Goal: Task Accomplishment & Management: Manage account settings

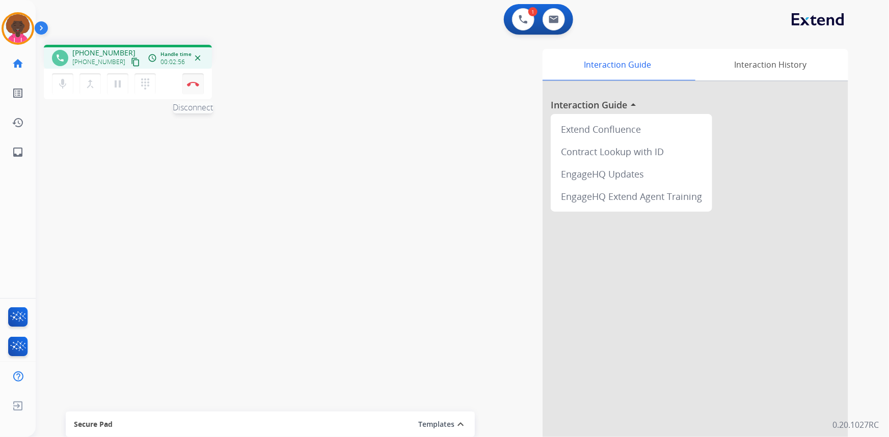
click at [199, 87] on button "Disconnect" at bounding box center [192, 83] width 21 height 21
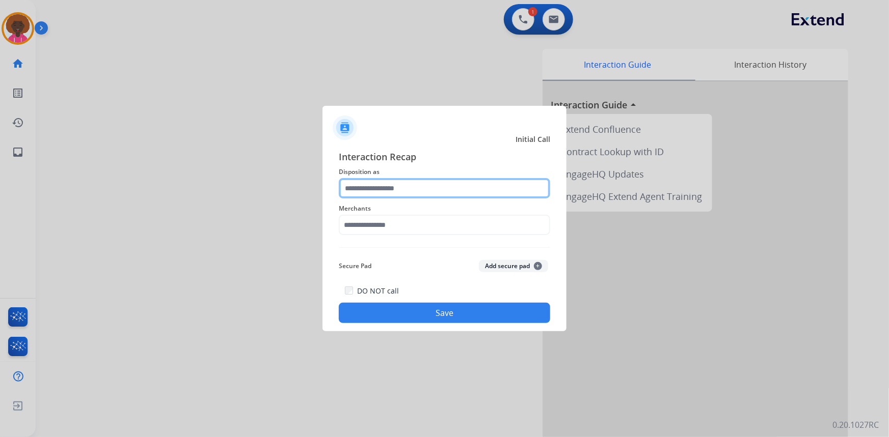
click at [368, 193] on input "text" at bounding box center [444, 188] width 211 height 20
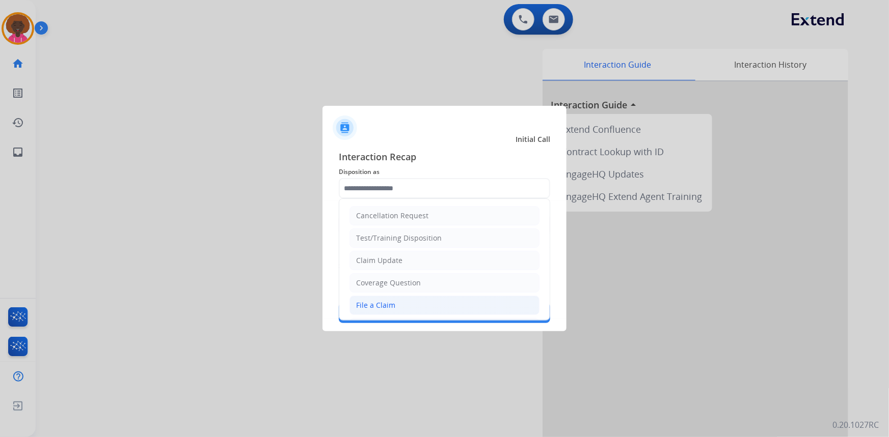
click at [369, 306] on div "File a Claim" at bounding box center [375, 305] width 39 height 10
type input "**********"
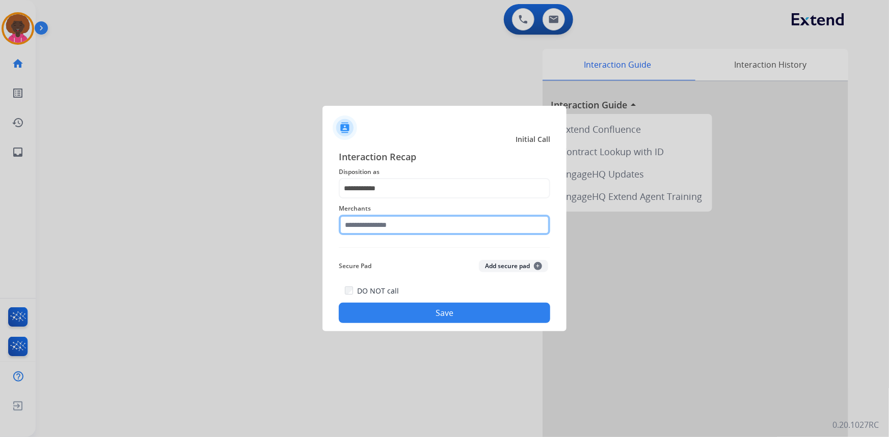
click at [367, 229] on input "text" at bounding box center [444, 225] width 211 height 20
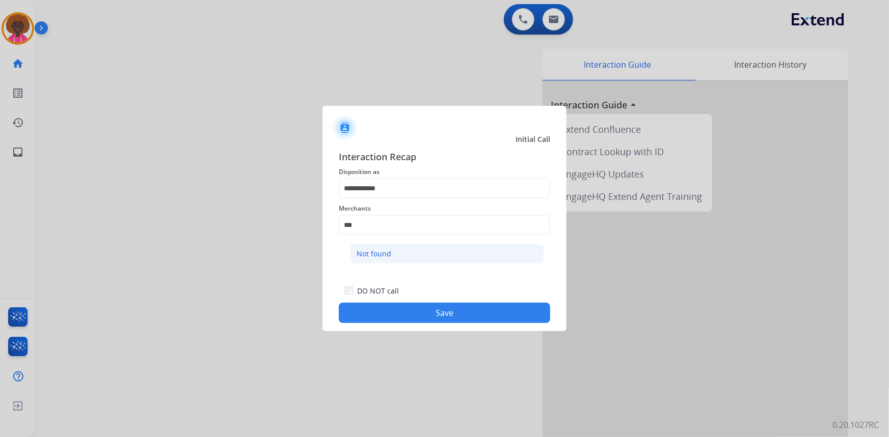
click at [374, 250] on div "Not found" at bounding box center [373, 254] width 35 height 10
type input "*********"
click at [460, 339] on div at bounding box center [444, 218] width 889 height 437
click at [446, 302] on div "DO NOT call Save" at bounding box center [444, 304] width 211 height 39
click at [431, 312] on button "Save" at bounding box center [444, 313] width 211 height 20
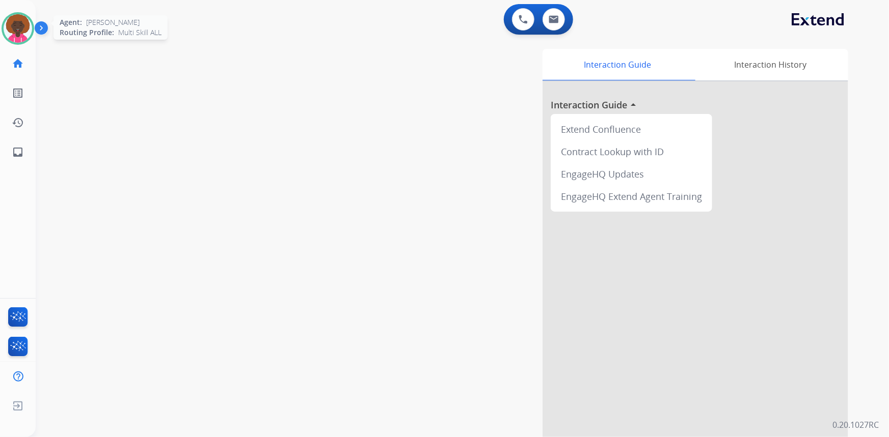
click at [13, 26] on img at bounding box center [18, 28] width 29 height 29
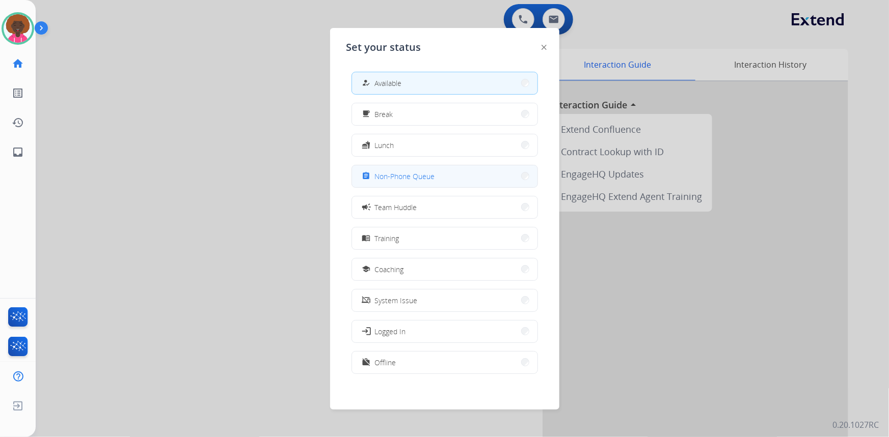
click at [406, 168] on button "assignment Non-Phone Queue" at bounding box center [444, 176] width 185 height 22
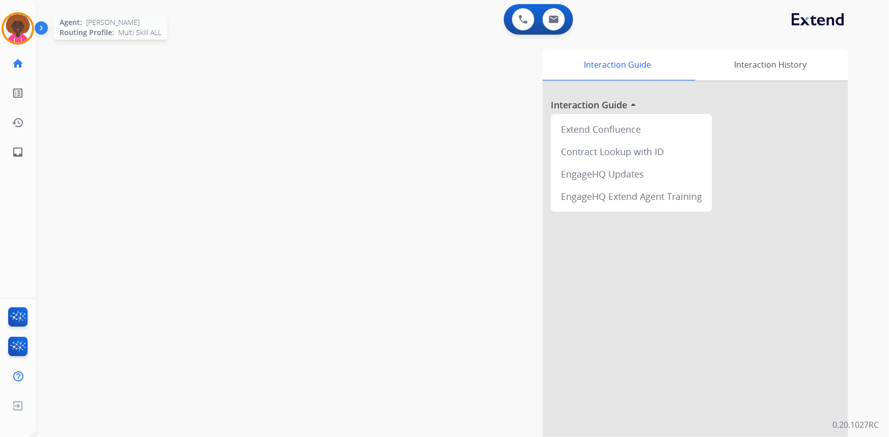
click at [23, 35] on img at bounding box center [18, 28] width 29 height 29
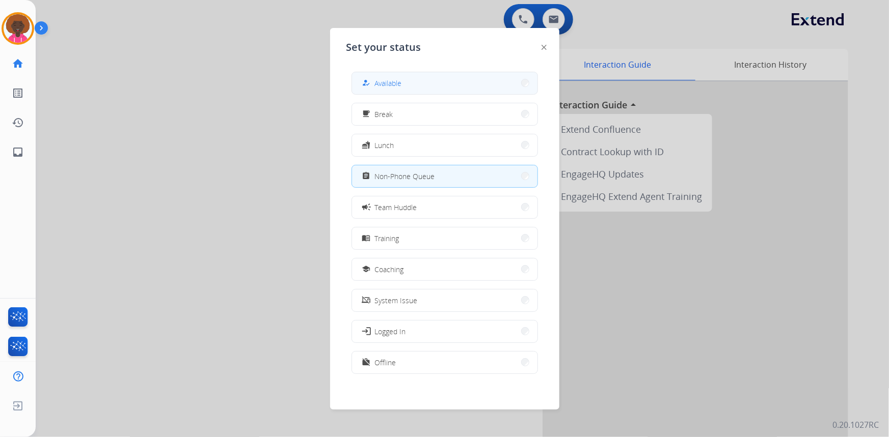
click at [433, 74] on button "how_to_reg Available" at bounding box center [444, 83] width 185 height 22
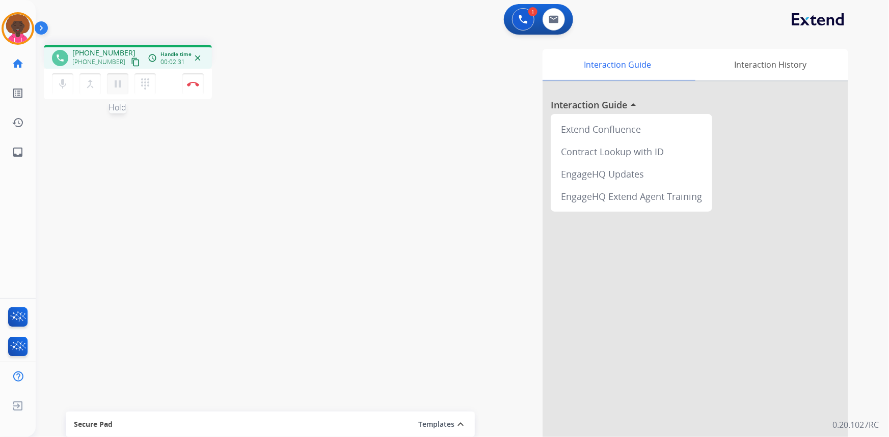
click at [120, 81] on mat-icon "pause" at bounding box center [118, 84] width 12 height 12
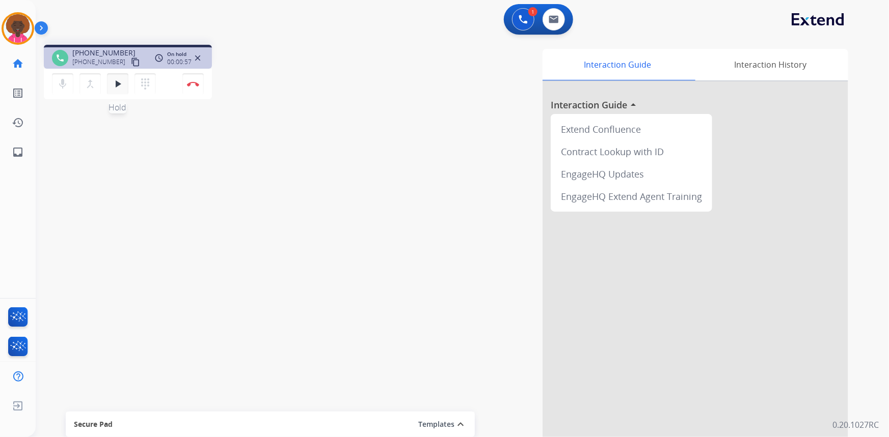
click at [121, 87] on mat-icon "play_arrow" at bounding box center [118, 84] width 12 height 12
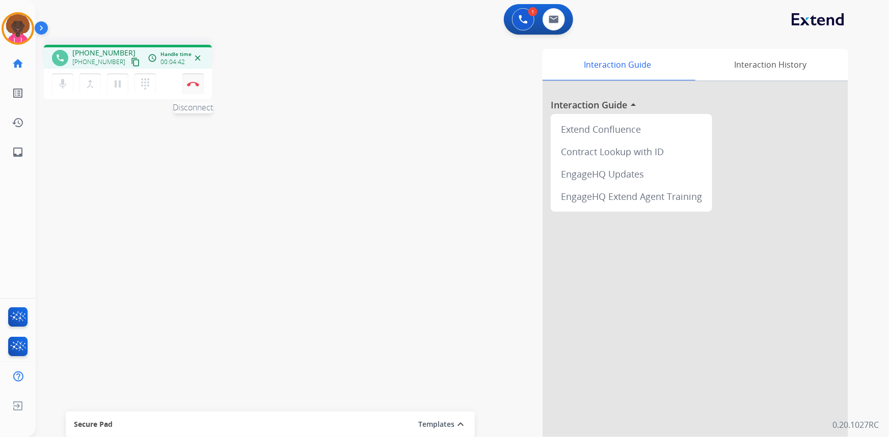
click at [198, 86] on img at bounding box center [193, 83] width 12 height 5
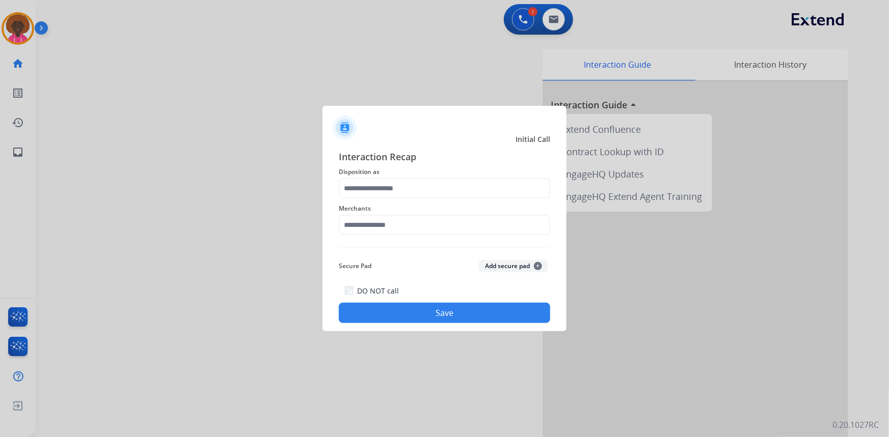
click at [392, 178] on div "Interaction Recap Disposition as Merchants Secure Pad Add secure pad + DO NOT c…" at bounding box center [444, 237] width 211 height 174
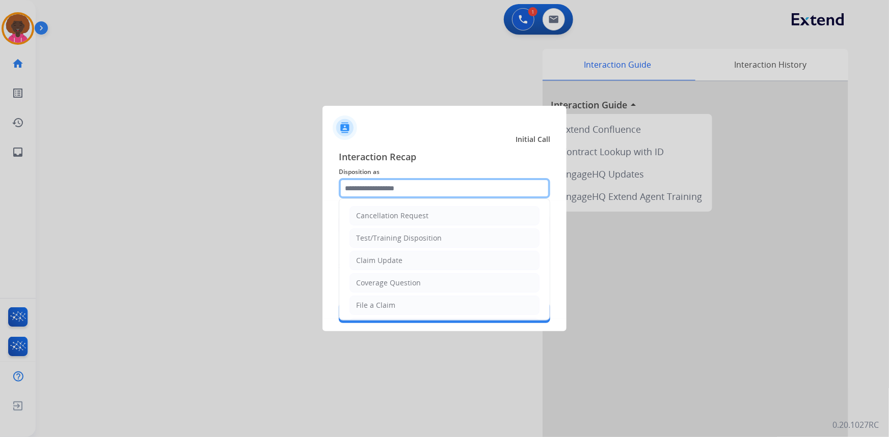
click at [378, 197] on input "text" at bounding box center [444, 188] width 211 height 20
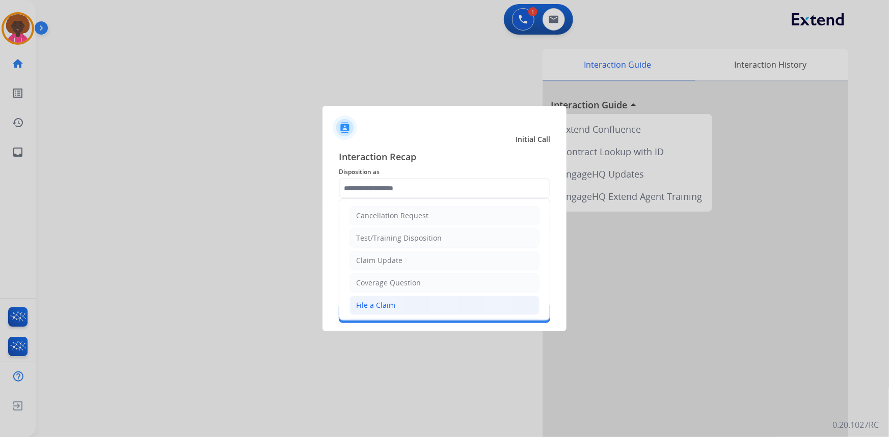
click at [366, 307] on div "File a Claim" at bounding box center [375, 305] width 39 height 10
type input "**********"
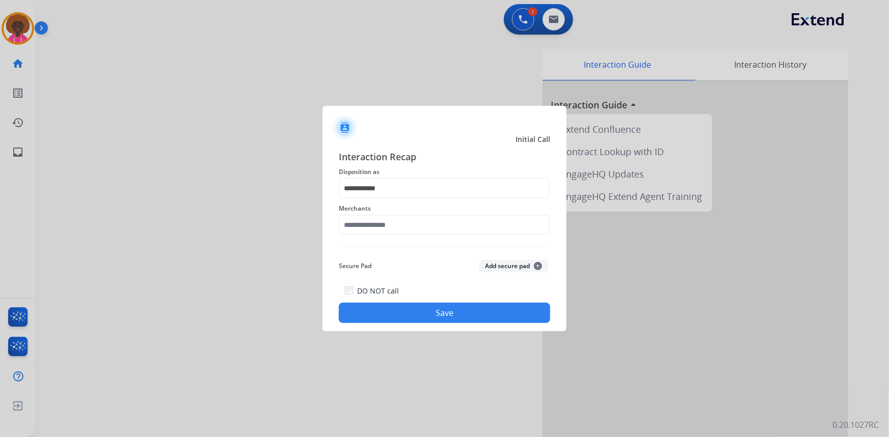
click at [390, 213] on span "Merchants" at bounding box center [444, 209] width 211 height 12
click at [388, 227] on input "text" at bounding box center [444, 225] width 211 height 20
drag, startPoint x: 397, startPoint y: 247, endPoint x: 394, endPoint y: 254, distance: 7.1
click at [396, 248] on li "Not found" at bounding box center [447, 253] width 194 height 19
type input "*********"
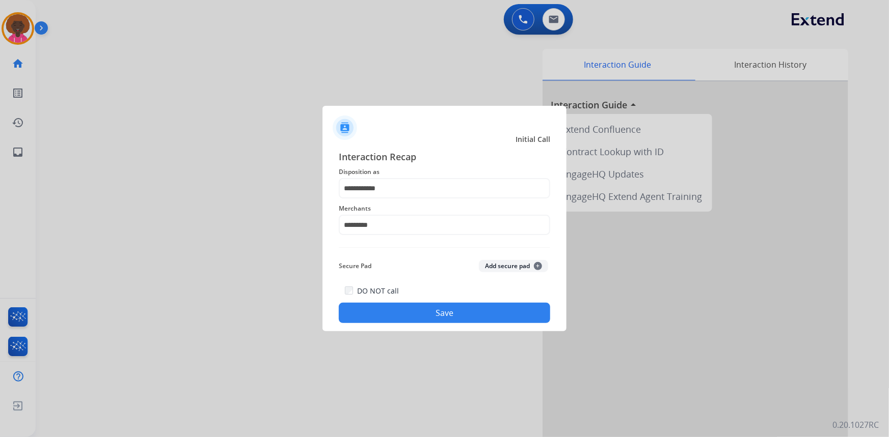
click at [441, 321] on button "Save" at bounding box center [444, 313] width 211 height 20
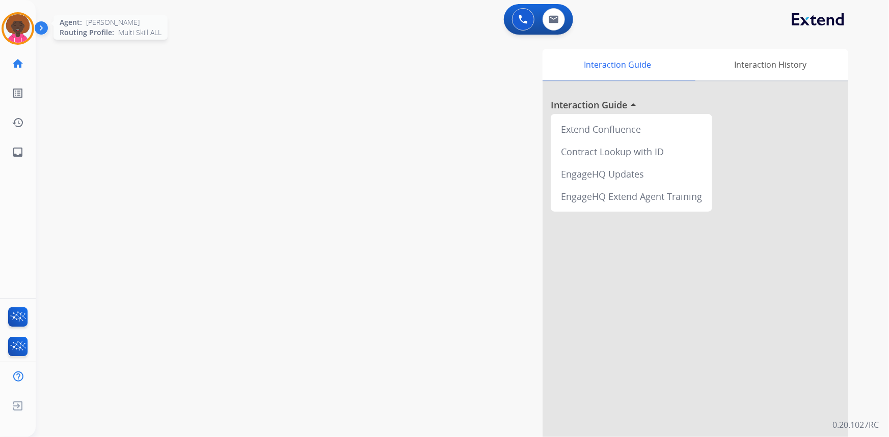
click at [13, 25] on img at bounding box center [18, 28] width 29 height 29
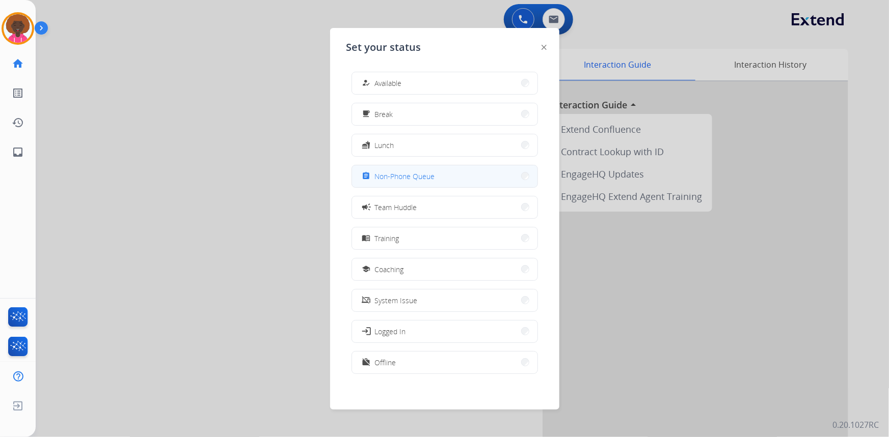
click at [460, 183] on button "assignment Non-Phone Queue" at bounding box center [444, 176] width 185 height 22
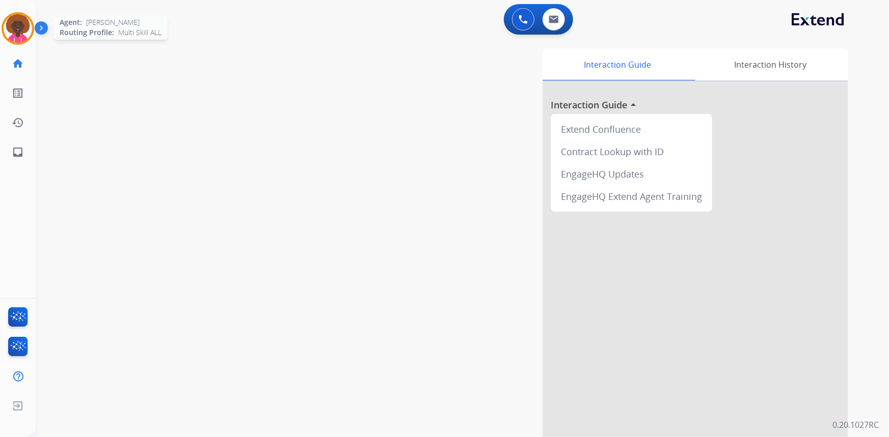
click at [25, 32] on img at bounding box center [18, 28] width 29 height 29
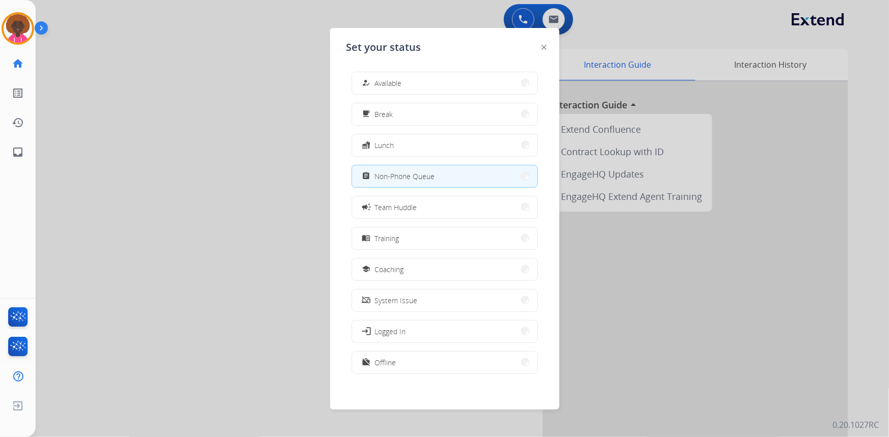
click at [433, 67] on div "how_to_reg Available free_breakfast Break fastfood Lunch assignment Non-Phone Q…" at bounding box center [444, 224] width 197 height 321
drag, startPoint x: 423, startPoint y: 80, endPoint x: 239, endPoint y: 1, distance: 200.3
click at [423, 80] on button "how_to_reg Available" at bounding box center [444, 83] width 185 height 22
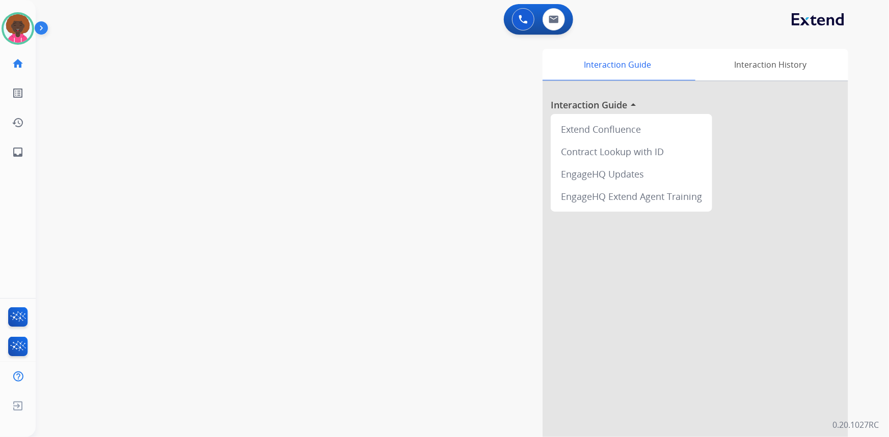
click at [0, 25] on div "[PERSON_NAME] Available Edit Avatar Agent: [PERSON_NAME] Profile: Multi Skill A…" at bounding box center [18, 28] width 36 height 33
click at [5, 24] on img at bounding box center [18, 28] width 29 height 29
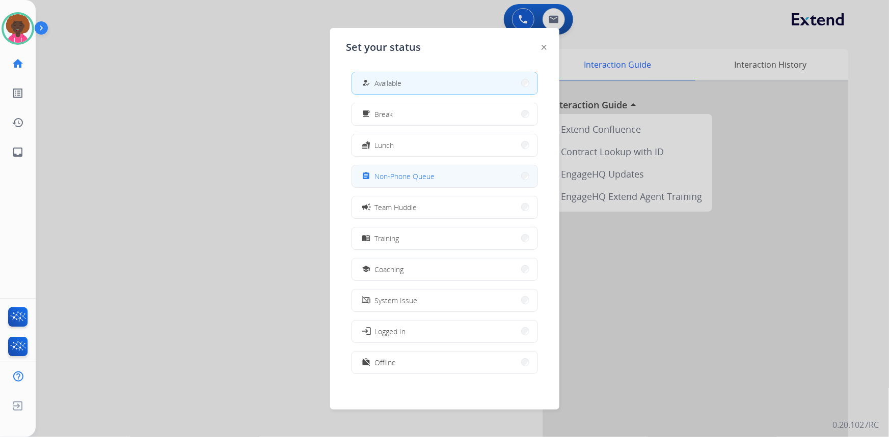
drag, startPoint x: 506, startPoint y: 186, endPoint x: 393, endPoint y: 103, distance: 139.9
click at [506, 185] on button "assignment Non-Phone Queue" at bounding box center [444, 176] width 185 height 22
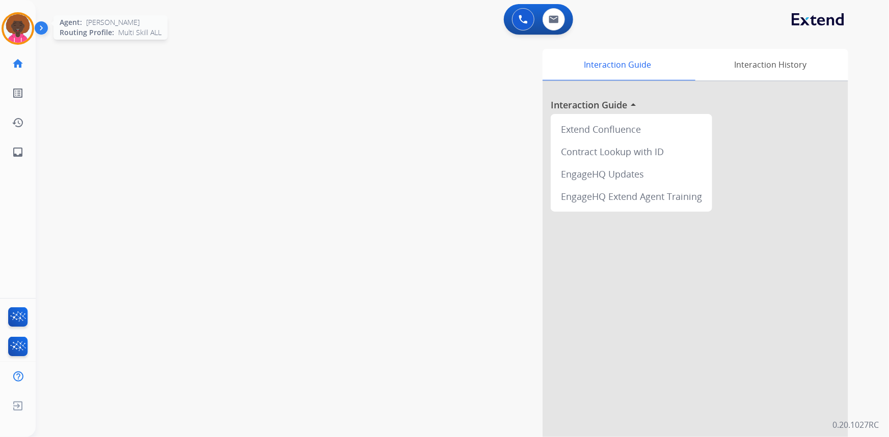
click at [21, 18] on img at bounding box center [18, 28] width 29 height 29
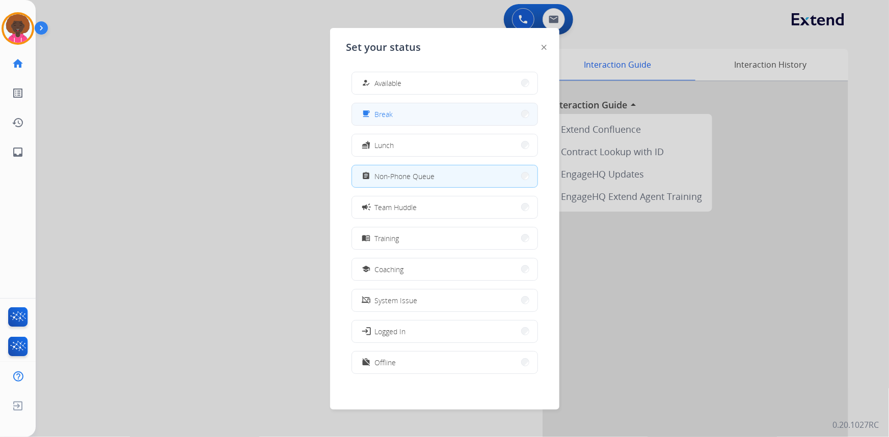
click at [432, 114] on button "free_breakfast Break" at bounding box center [444, 114] width 185 height 22
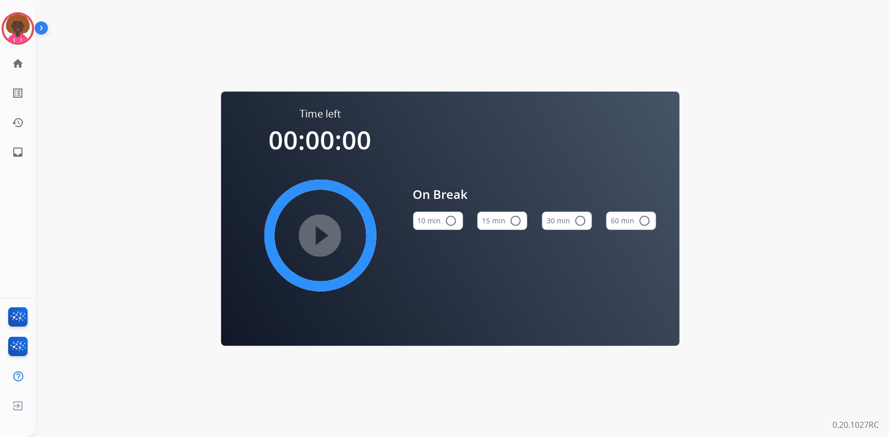
drag, startPoint x: 25, startPoint y: 29, endPoint x: 54, endPoint y: 36, distance: 30.3
click at [25, 29] on img at bounding box center [18, 28] width 29 height 29
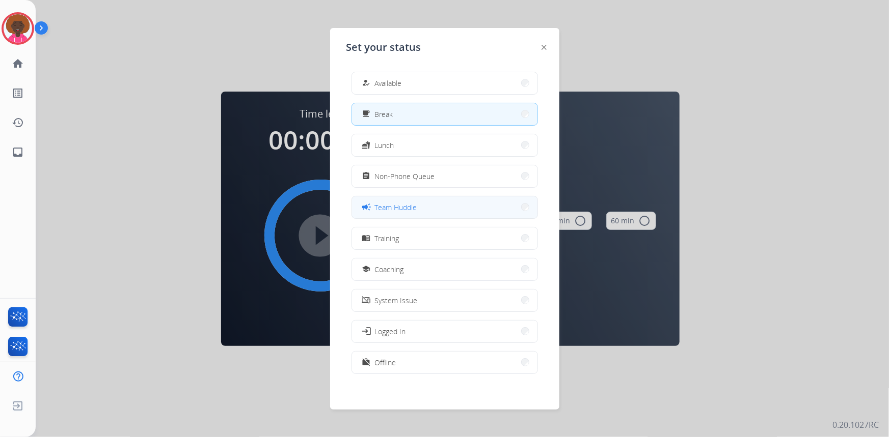
click at [434, 210] on button "campaign Team Huddle" at bounding box center [444, 208] width 185 height 22
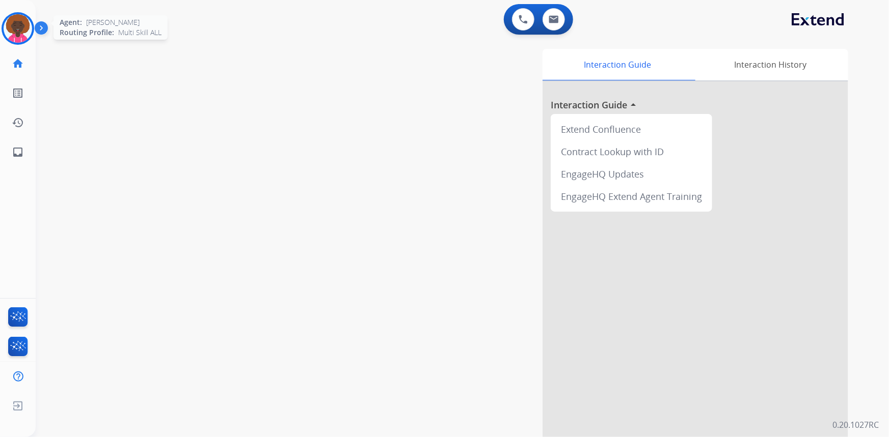
click at [17, 28] on img at bounding box center [18, 28] width 29 height 29
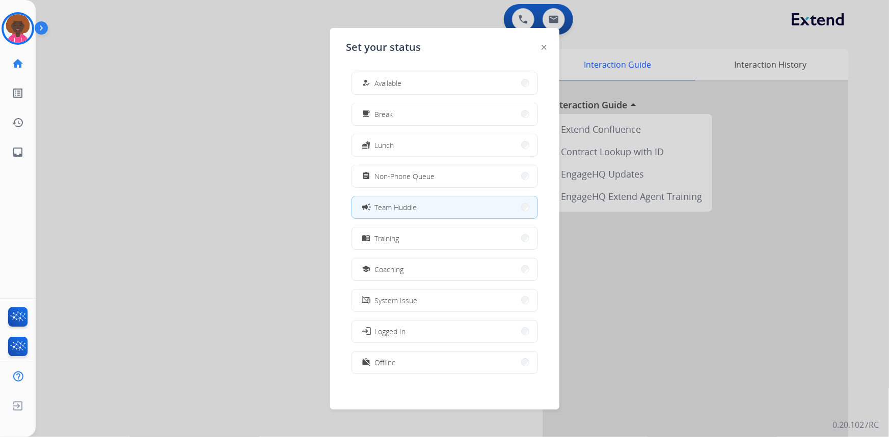
click at [407, 174] on span "Non-Phone Queue" at bounding box center [405, 176] width 60 height 11
